Goal: Task Accomplishment & Management: Use online tool/utility

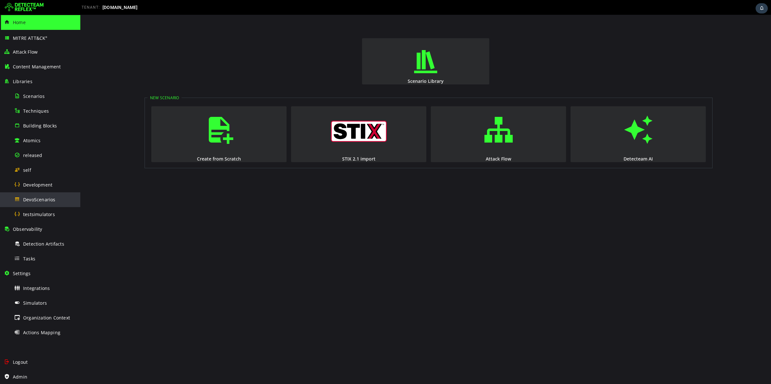
click at [49, 203] on div "DevoScenarios" at bounding box center [45, 199] width 62 height 14
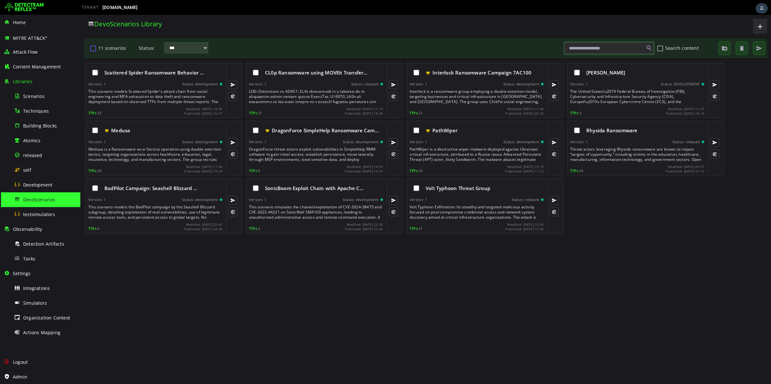
click at [94, 52] on button "11 scenarios" at bounding box center [93, 48] width 8 height 11
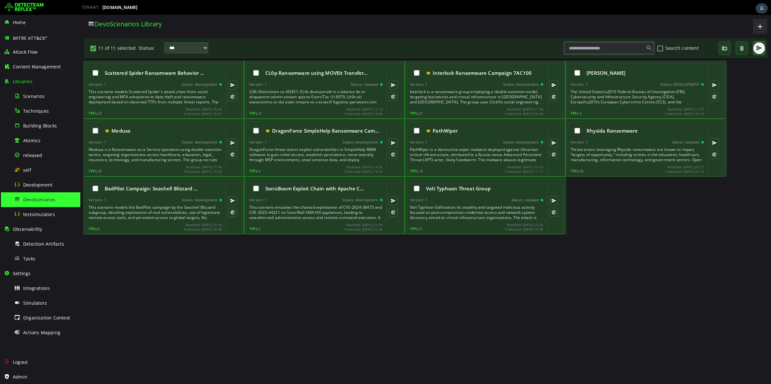
click at [758, 50] on span "button" at bounding box center [759, 48] width 6 height 6
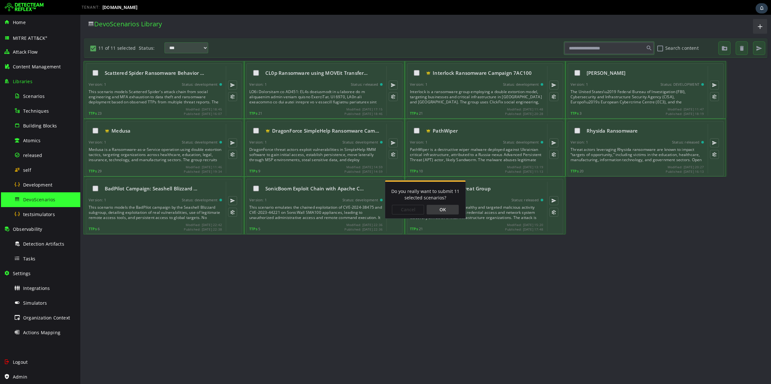
click at [433, 212] on div "OK" at bounding box center [443, 210] width 32 height 10
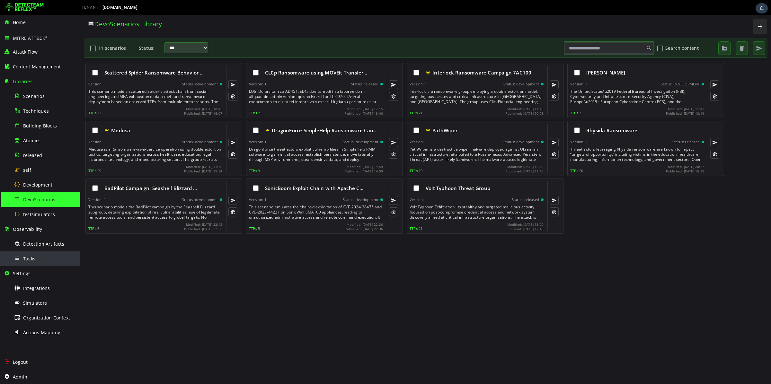
click at [28, 253] on div "Tasks" at bounding box center [45, 259] width 62 height 14
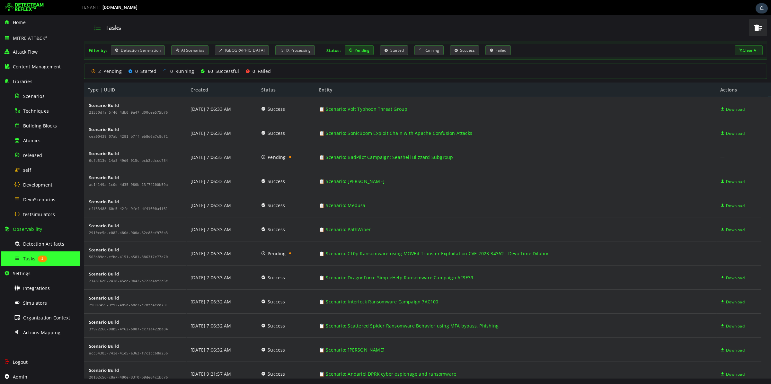
click at [356, 49] on div "Pending" at bounding box center [359, 50] width 29 height 10
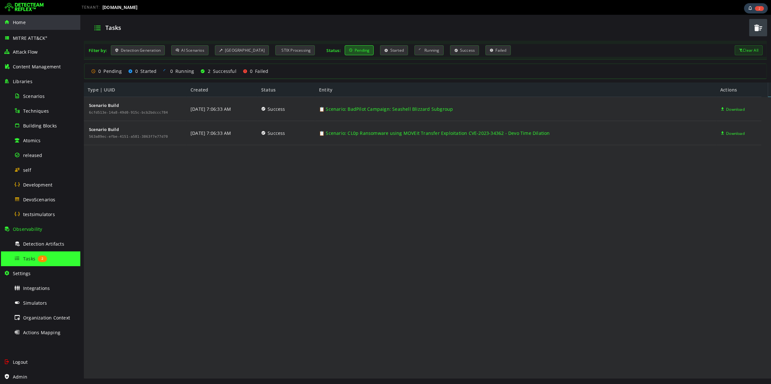
click at [20, 21] on span "Home" at bounding box center [19, 22] width 13 height 6
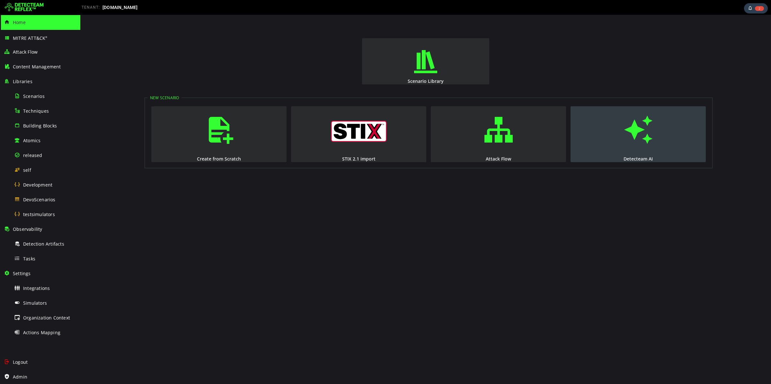
click at [635, 139] on span "button" at bounding box center [638, 130] width 6 height 44
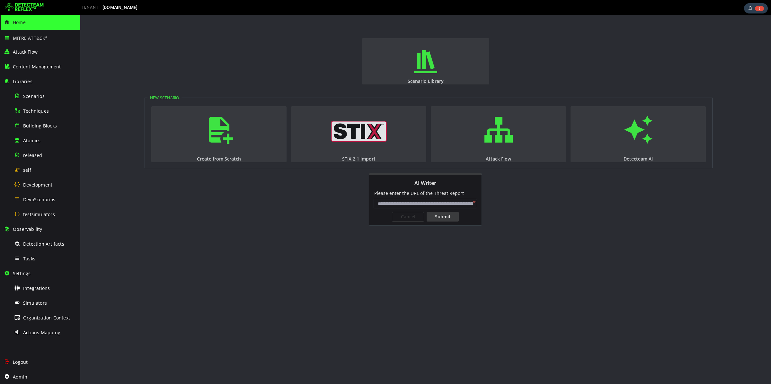
click at [440, 201] on input "AI Writer" at bounding box center [425, 204] width 103 height 10
type input "**********"
click at [440, 216] on div "Submit" at bounding box center [443, 217] width 32 height 10
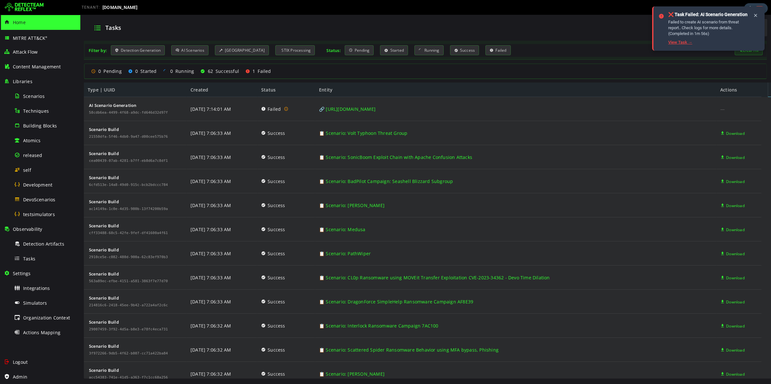
click at [680, 43] on link "View Task →" at bounding box center [680, 42] width 24 height 5
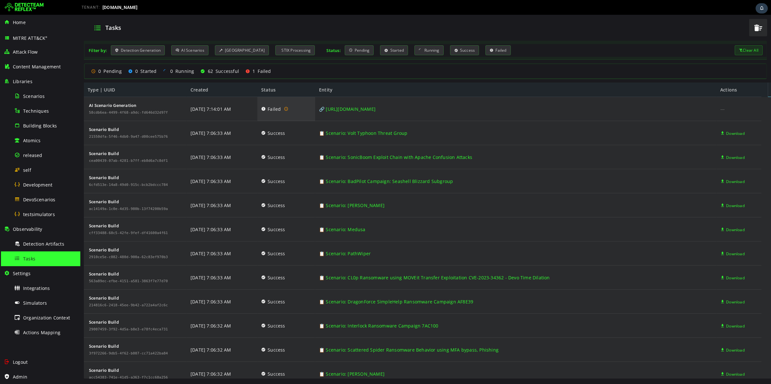
click at [285, 107] on icon at bounding box center [286, 109] width 4 height 6
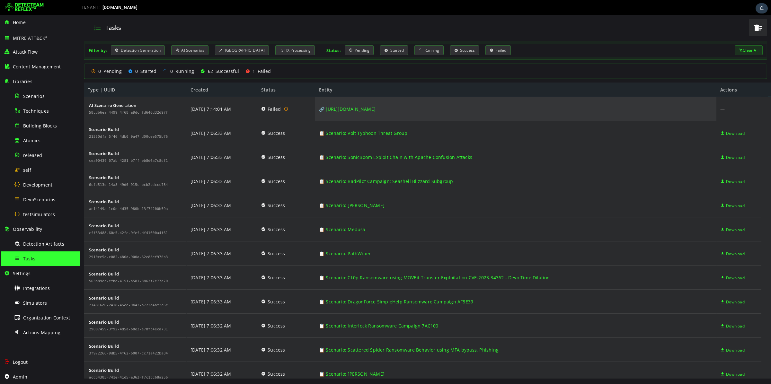
click at [376, 105] on link "🔗 [URL][DOMAIN_NAME]" at bounding box center [347, 109] width 57 height 24
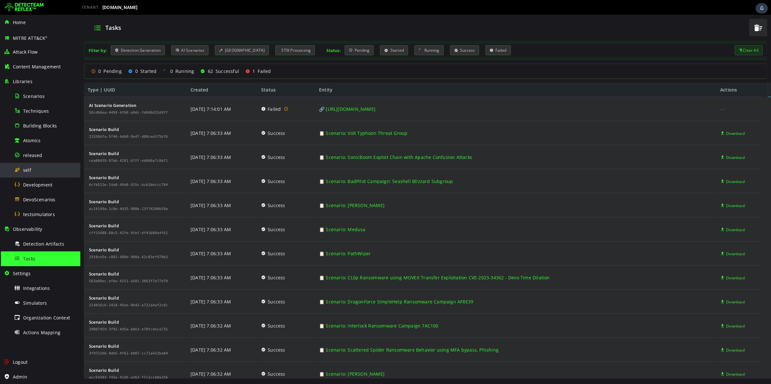
click at [31, 173] on div "self" at bounding box center [45, 170] width 62 height 14
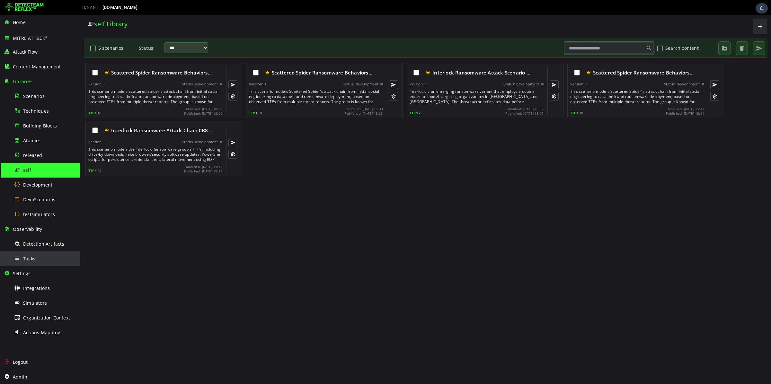
click at [34, 254] on div "Tasks" at bounding box center [45, 259] width 62 height 14
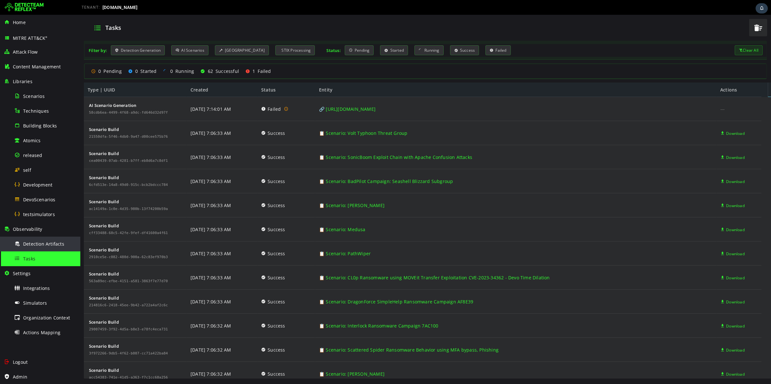
click at [57, 240] on div "Detection Artifacts" at bounding box center [45, 244] width 62 height 14
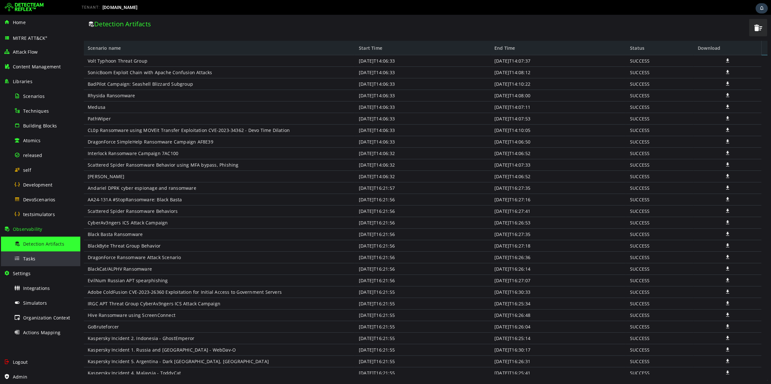
click at [31, 258] on span "Tasks" at bounding box center [29, 259] width 12 height 6
